Goal: Use online tool/utility: Utilize a website feature to perform a specific function

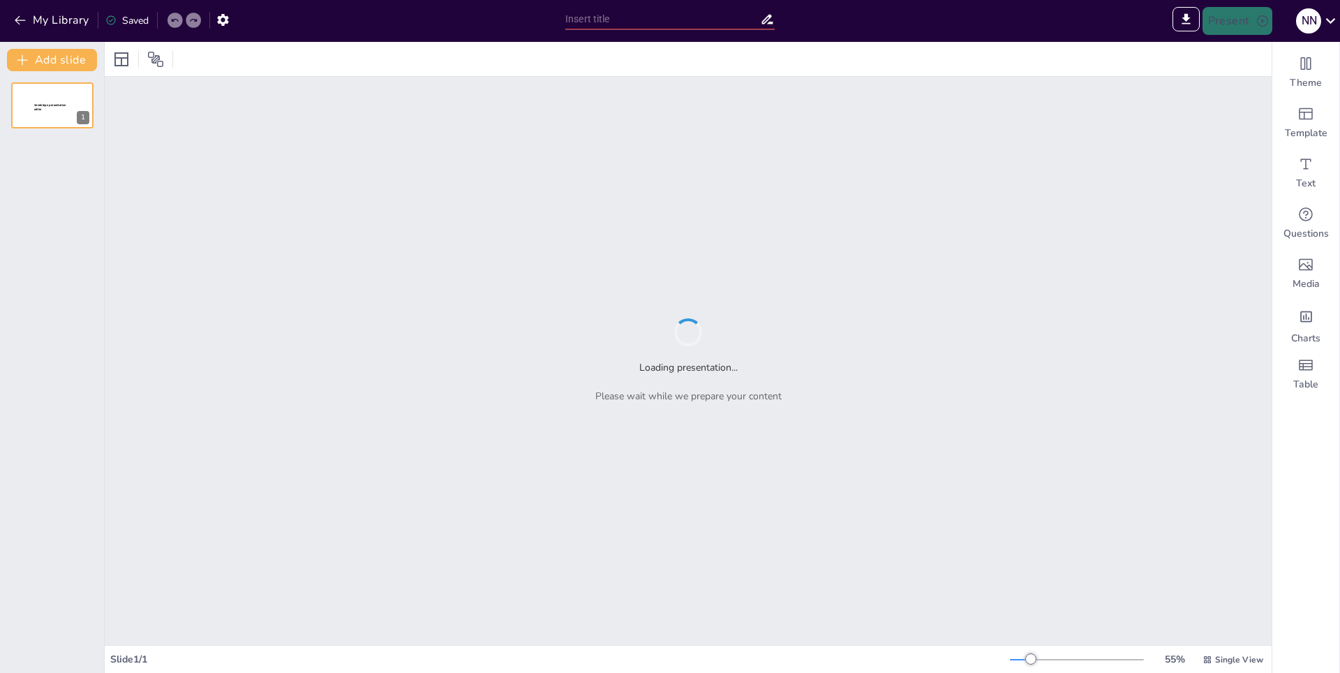
type input "Рекрутинг: Стратегический Подход к Подбору Персонала"
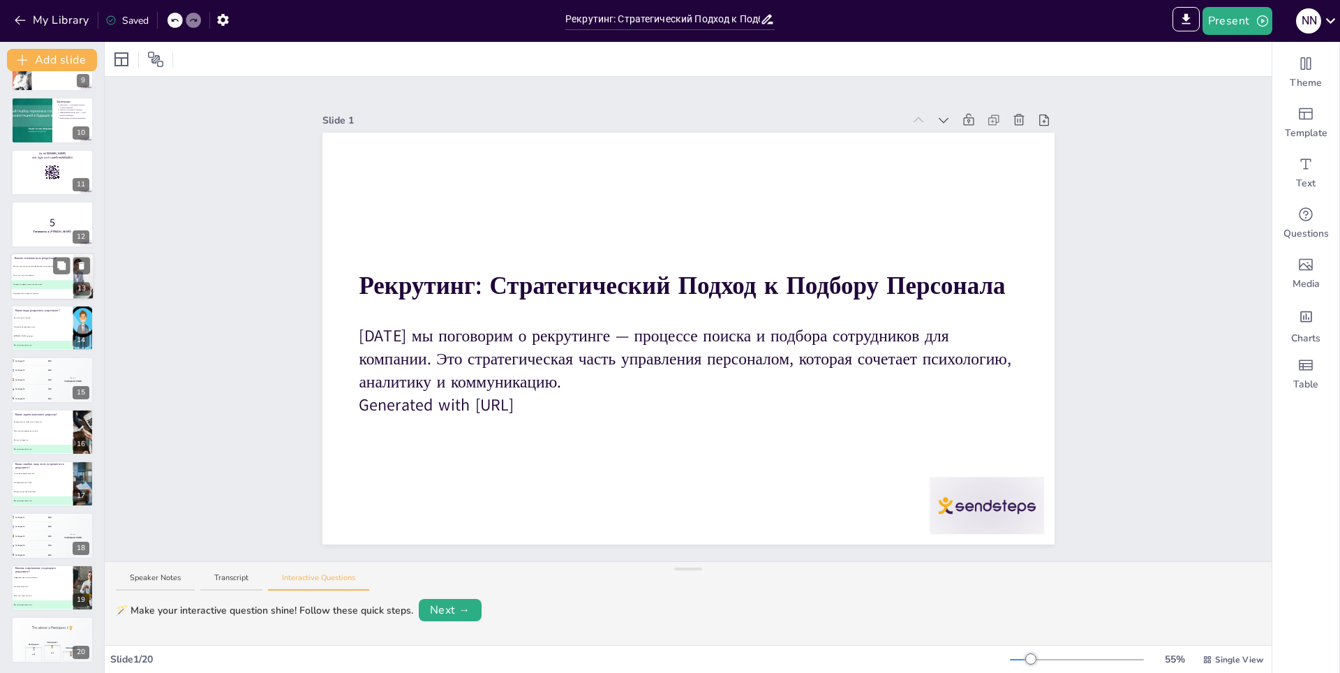
scroll to position [454, 0]
click at [43, 445] on li "D Все вышеперечисленные" at bounding box center [42, 447] width 62 height 8
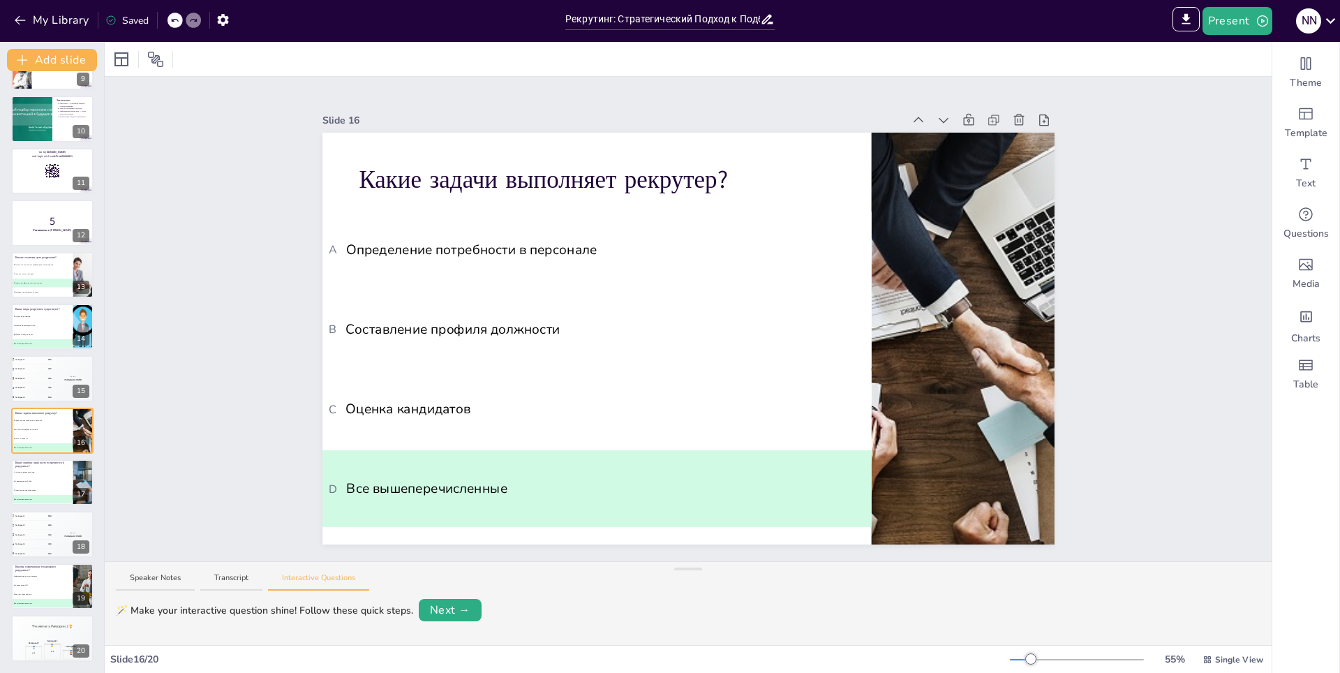
click at [5, 360] on div "Рекрутинг: Стратегический Подход к Подбору Персонала [DATE] мы поговорим о рекр…" at bounding box center [52, 145] width 104 height 1033
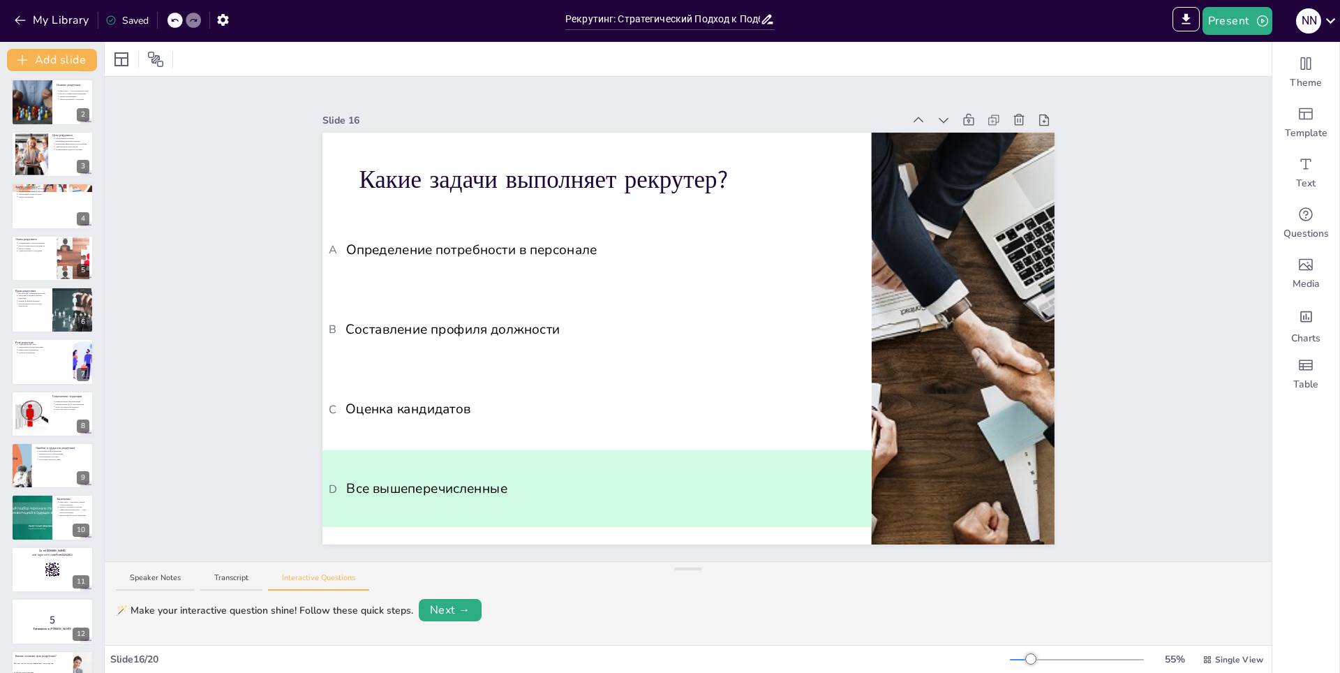
scroll to position [0, 0]
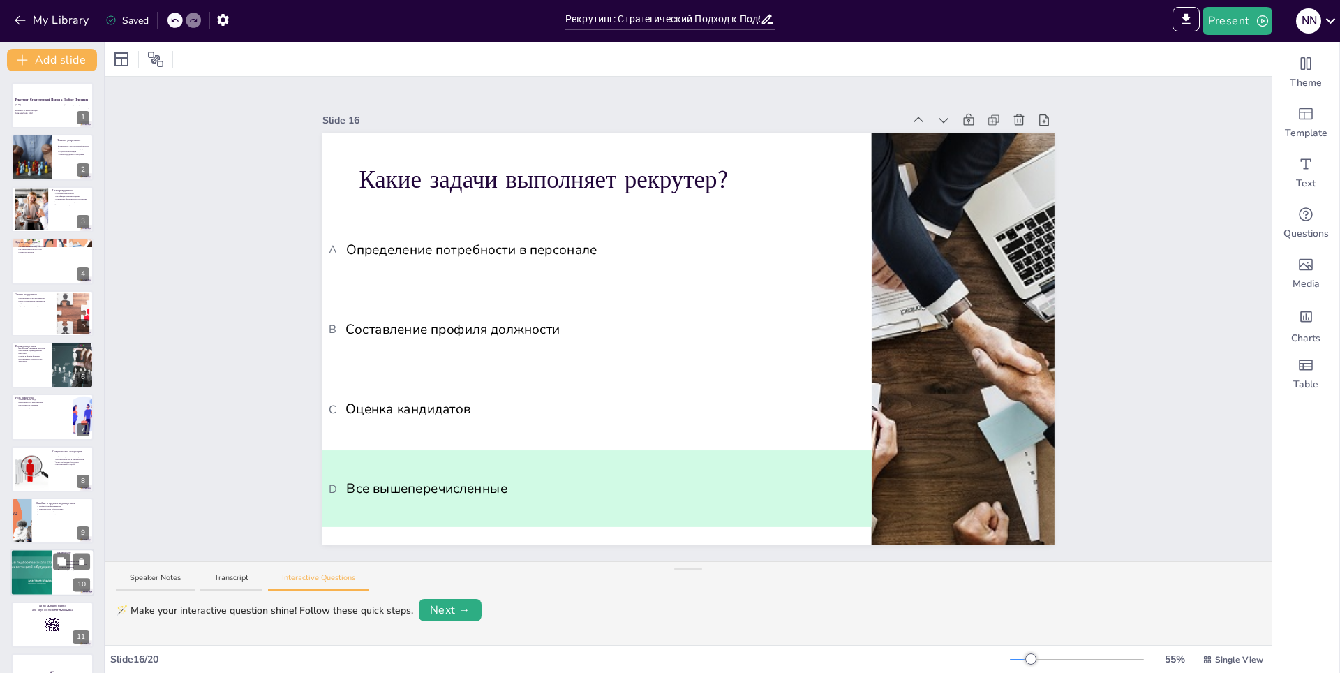
click at [47, 586] on div at bounding box center [31, 572] width 104 height 47
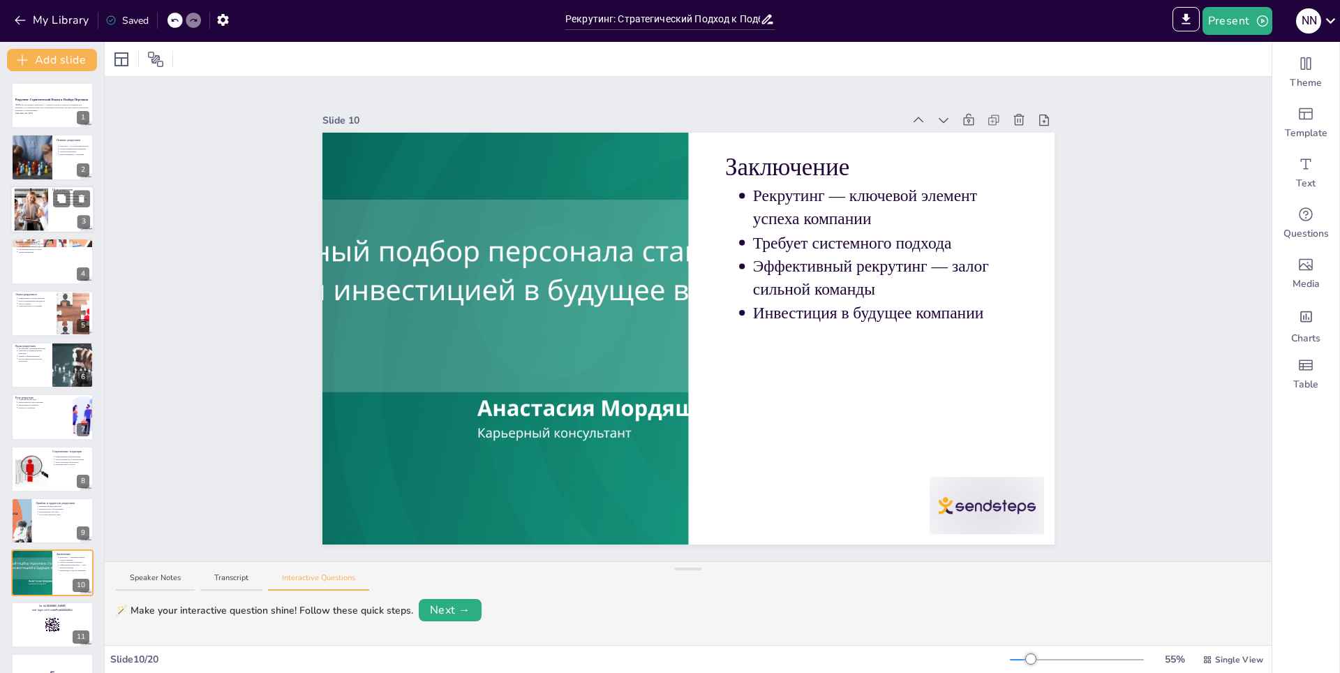
click at [43, 205] on div at bounding box center [30, 209] width 63 height 43
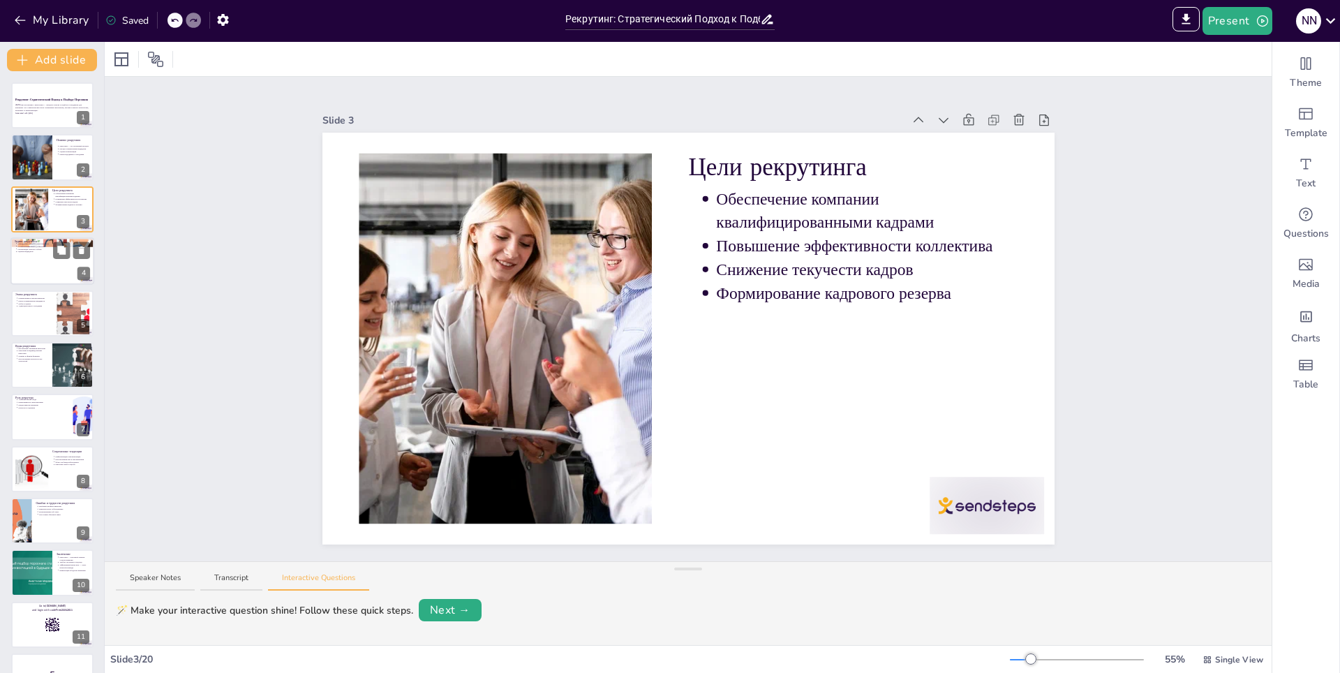
click at [31, 254] on div at bounding box center [52, 260] width 84 height 47
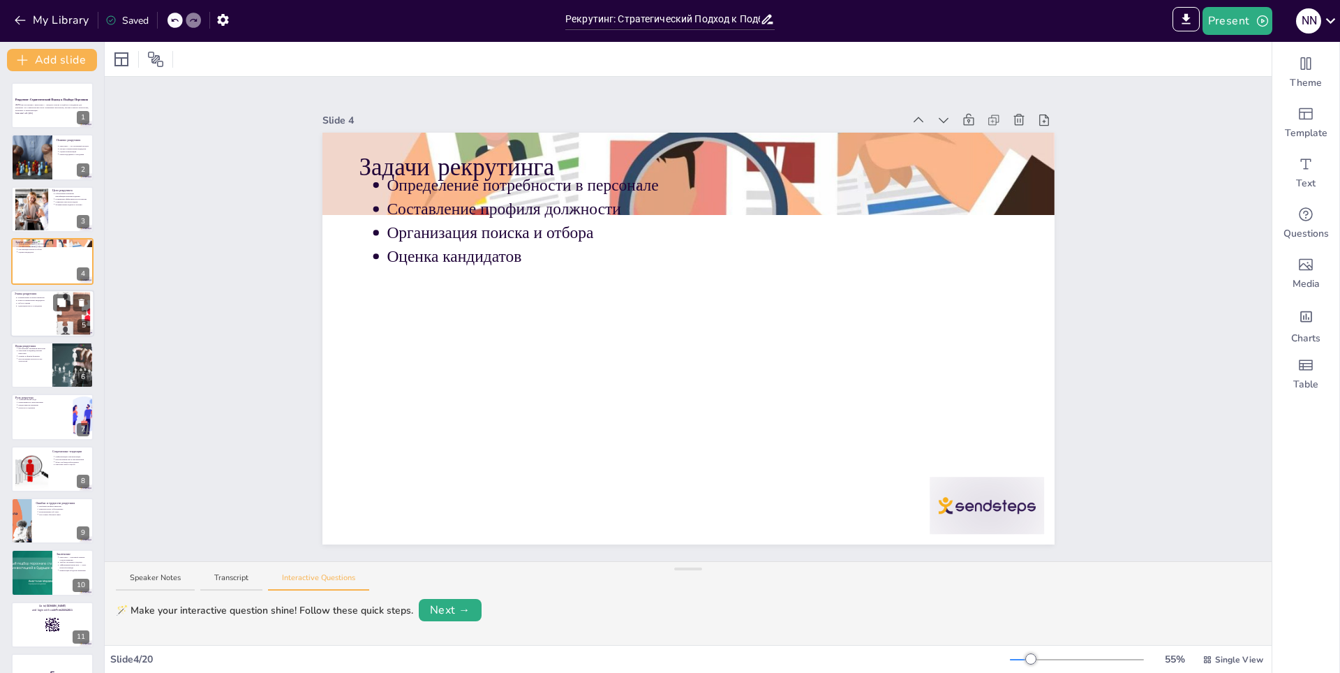
click at [50, 309] on div at bounding box center [52, 313] width 84 height 47
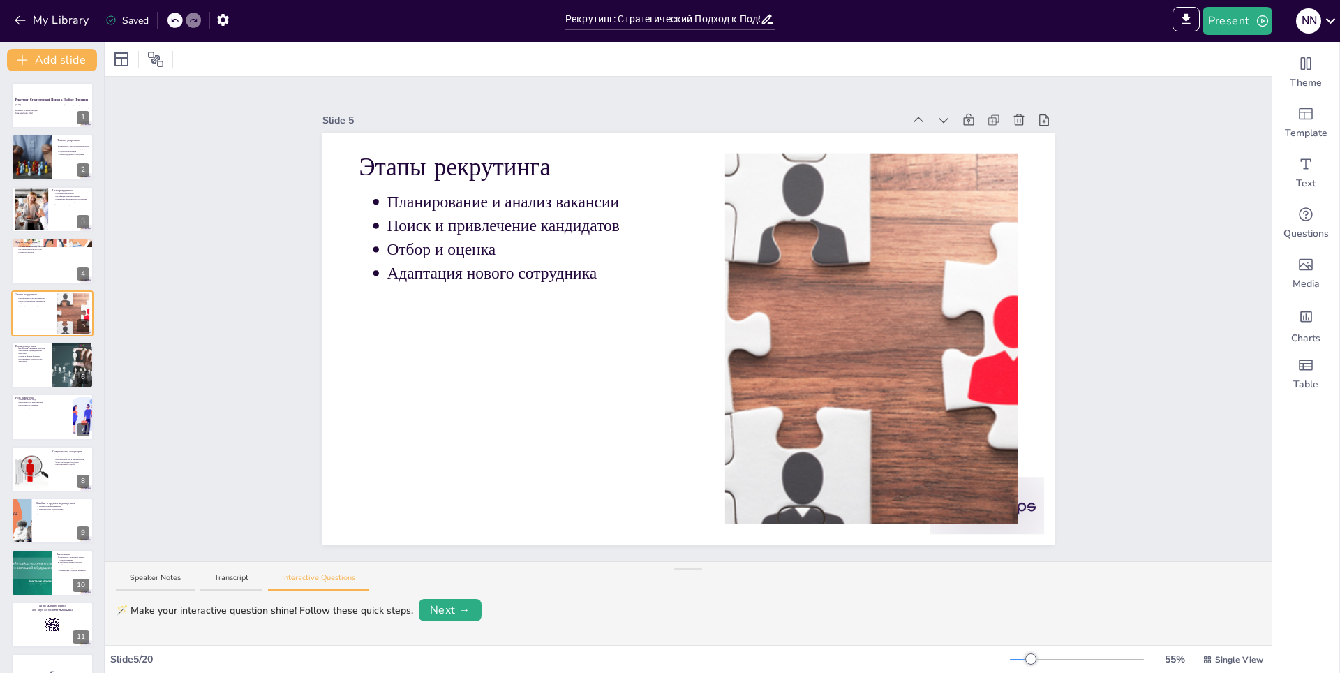
click at [34, 391] on div "Рекрутинг: Стратегический Подход к Подбору Персонала [DATE] мы поговорим о рекр…" at bounding box center [52, 598] width 104 height 1033
click at [25, 402] on p "Коммуникатор и переговорщик" at bounding box center [43, 401] width 52 height 3
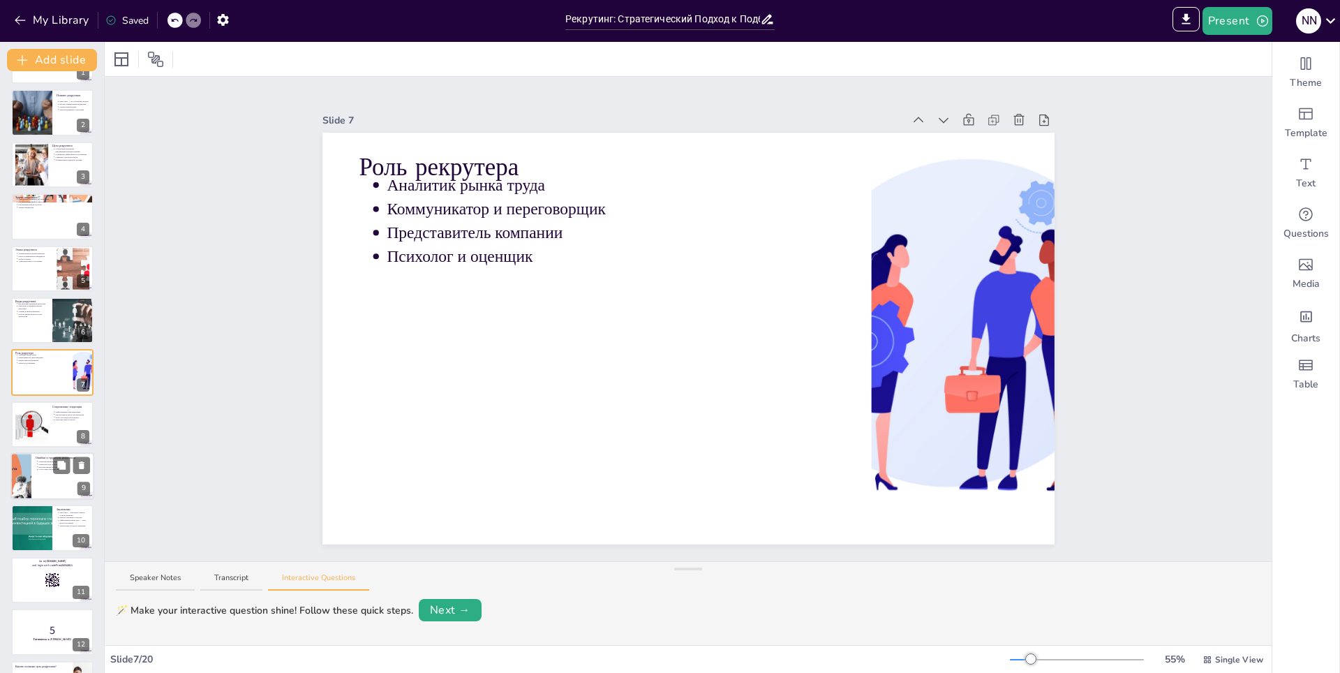
click at [50, 478] on div at bounding box center [52, 475] width 84 height 47
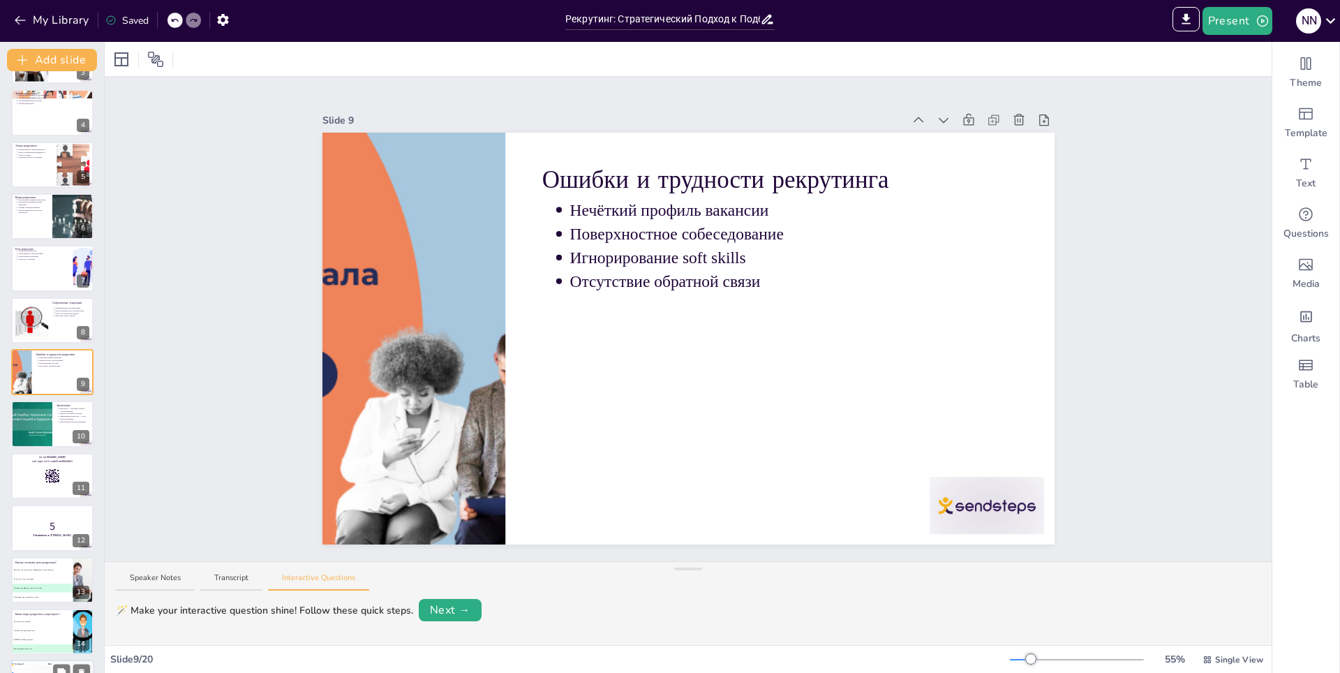
click at [50, 539] on div at bounding box center [52, 527] width 82 height 46
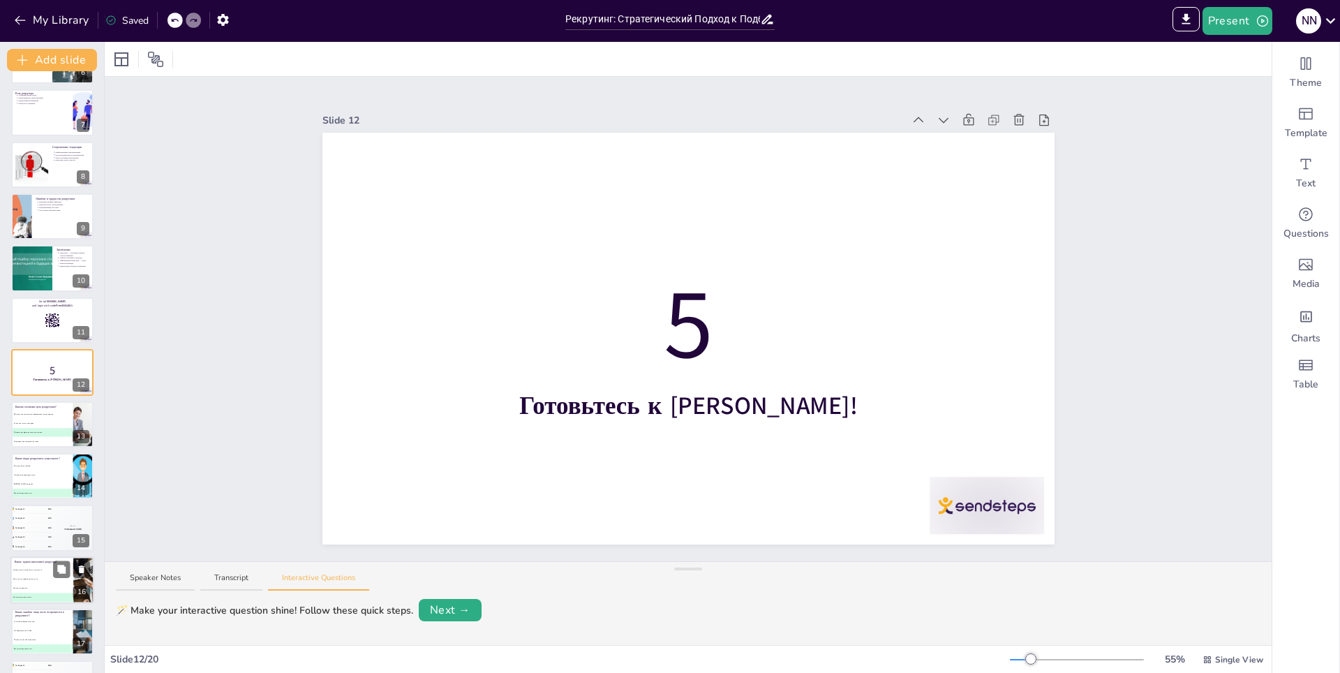
click at [53, 597] on span "D Все вышеперечисленные" at bounding box center [41, 597] width 61 height 2
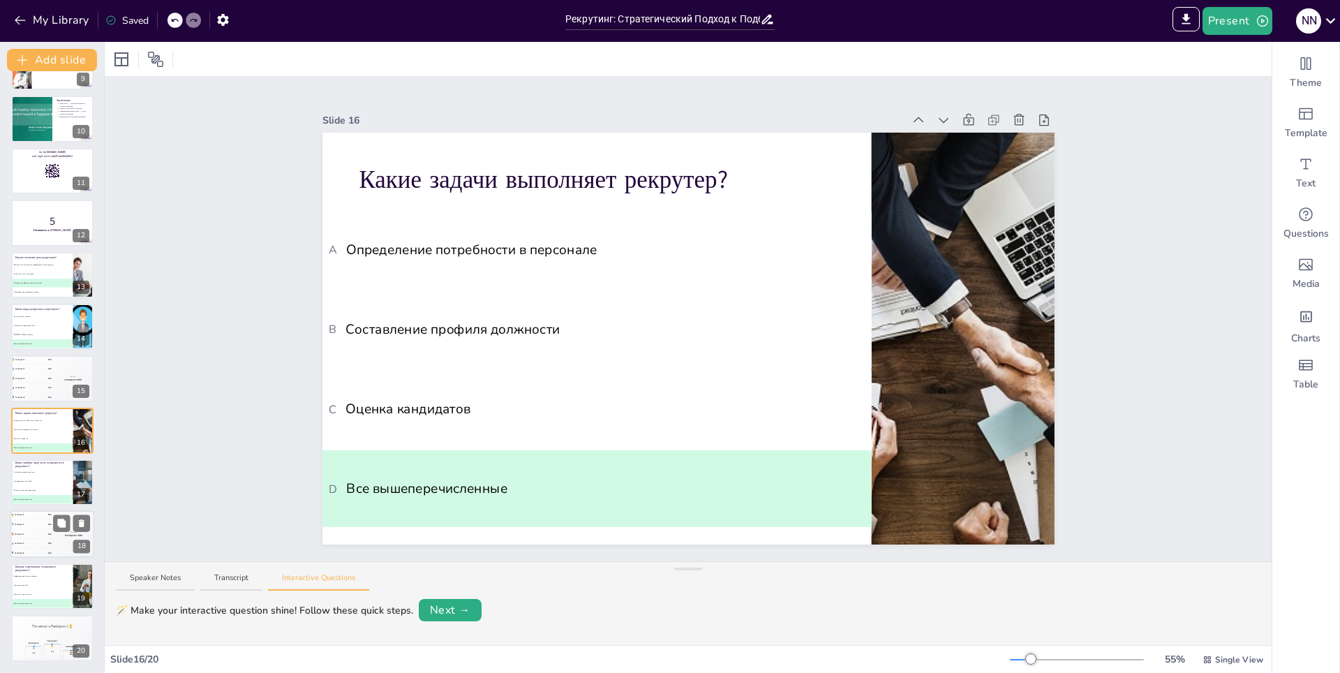
click at [30, 539] on div "4 Participant 4 200" at bounding box center [31, 543] width 42 height 9
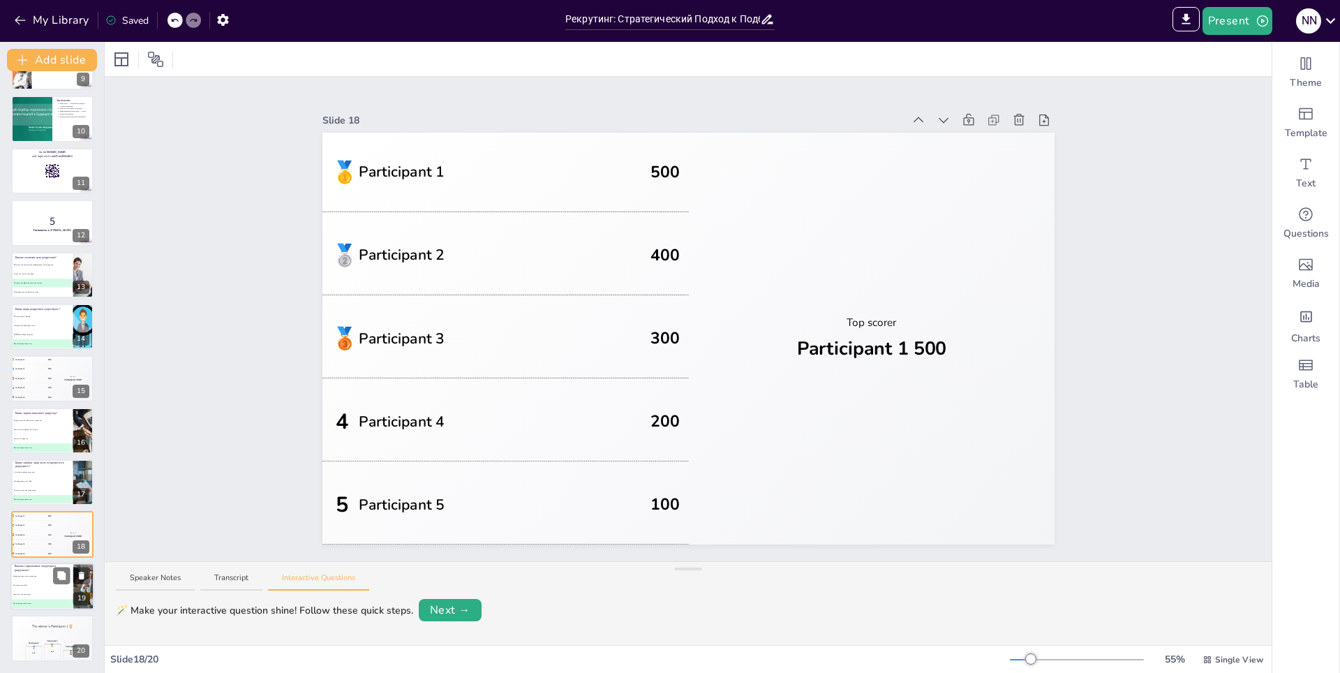
click at [17, 599] on li "D Все вышеперечисленные" at bounding box center [41, 603] width 63 height 9
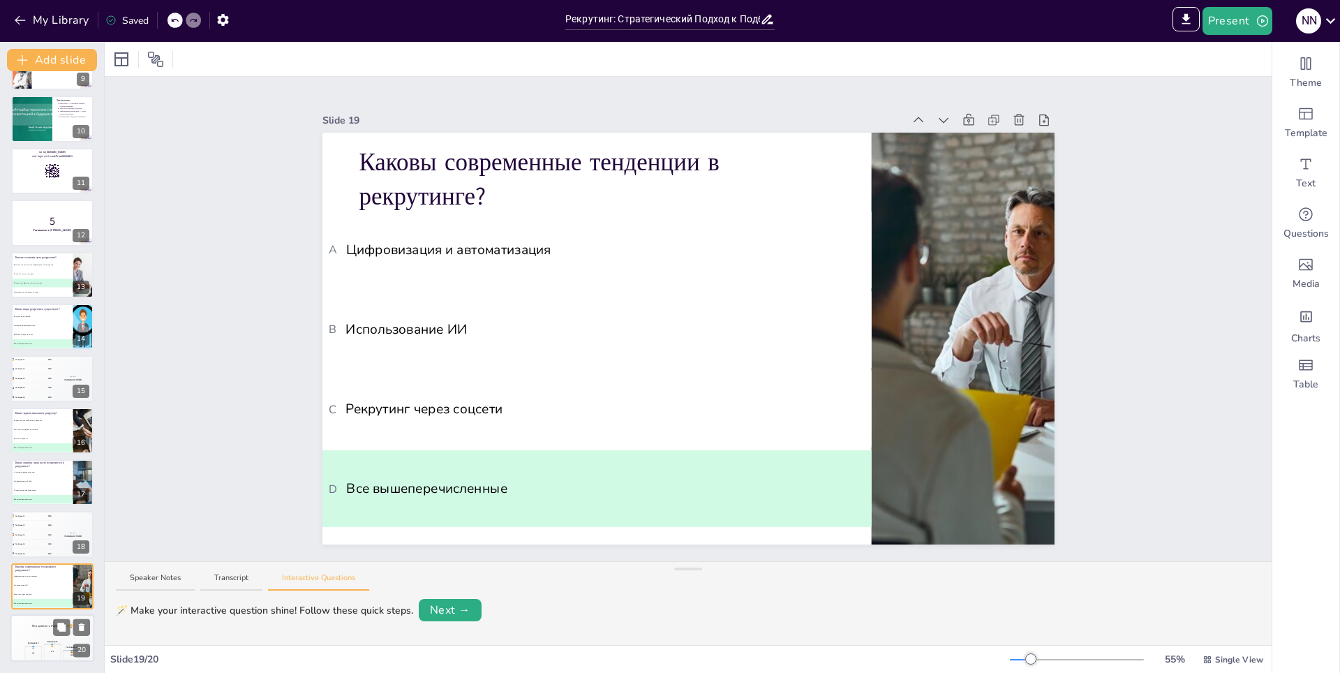
click at [25, 648] on div "🥈 400" at bounding box center [32, 653] width 17 height 14
